Goal: Task Accomplishment & Management: Manage account settings

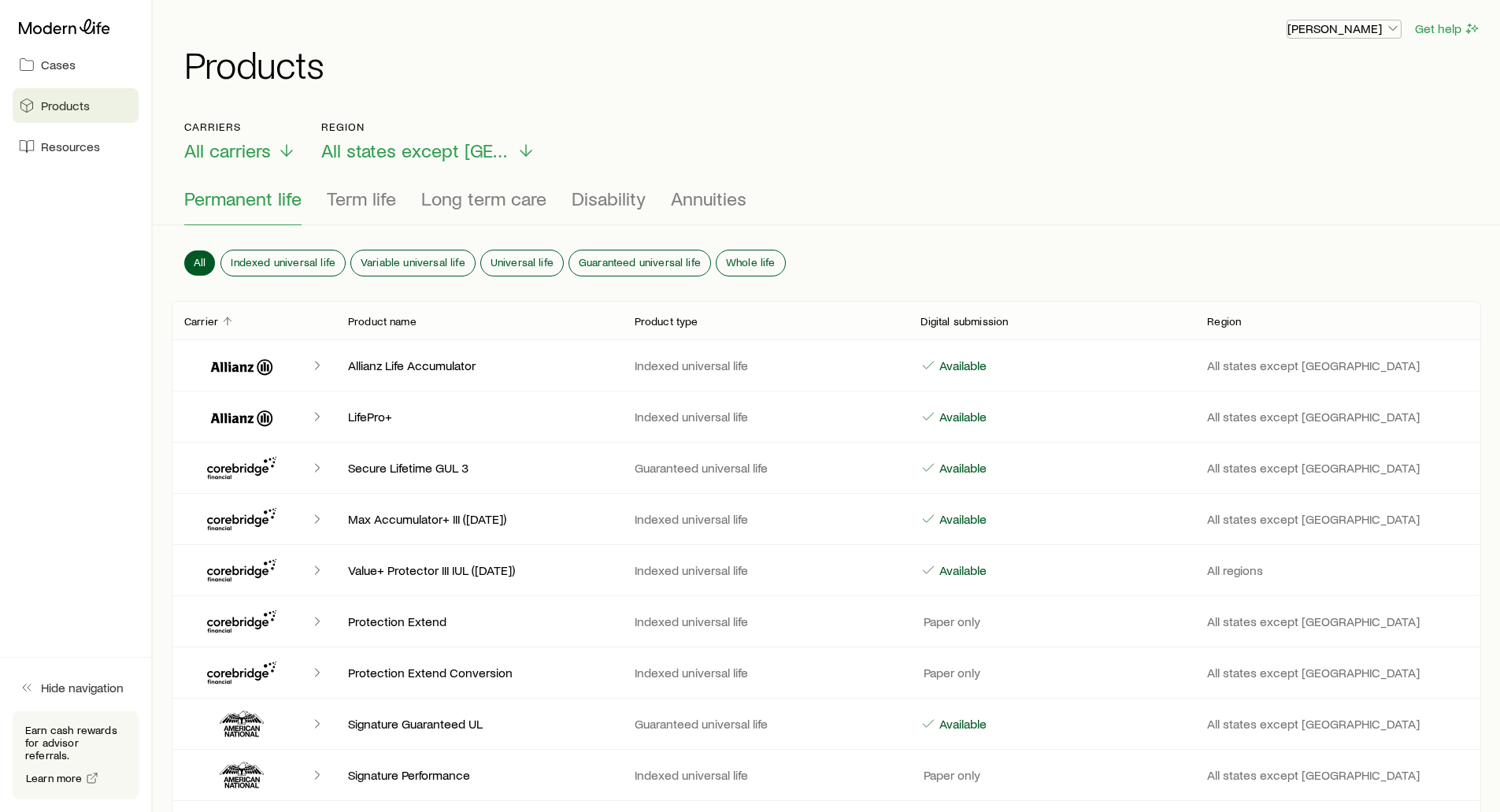
click at [1323, 25] on p "[PERSON_NAME]" at bounding box center [1345, 29] width 113 height 16
click at [1258, 151] on span "Sign out" at bounding box center [1270, 148] width 44 height 16
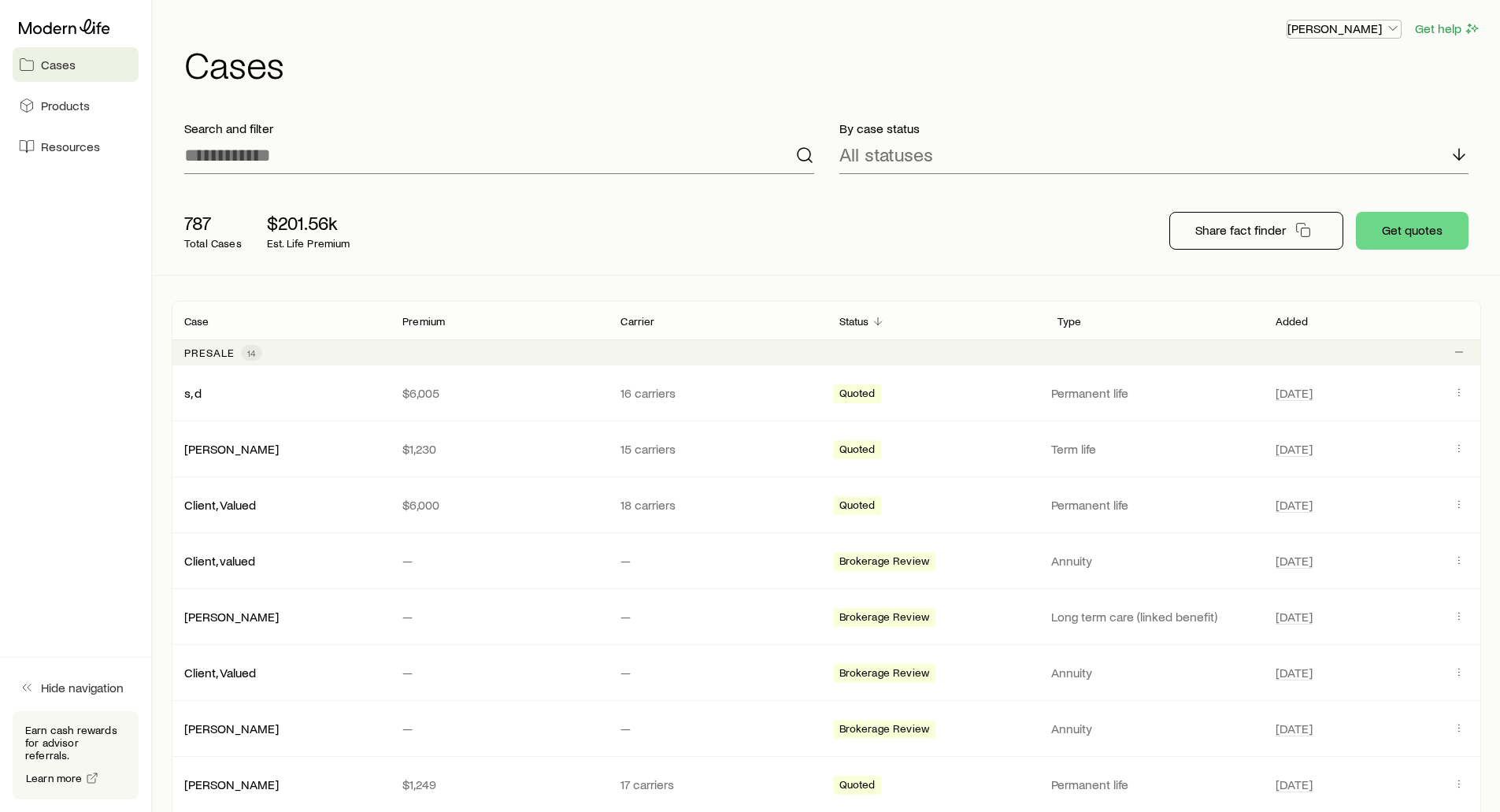
click at [1347, 25] on p "[PERSON_NAME]" at bounding box center [1345, 29] width 113 height 16
click at [1259, 150] on span "Sign out" at bounding box center [1270, 148] width 44 height 16
